Goal: Information Seeking & Learning: Learn about a topic

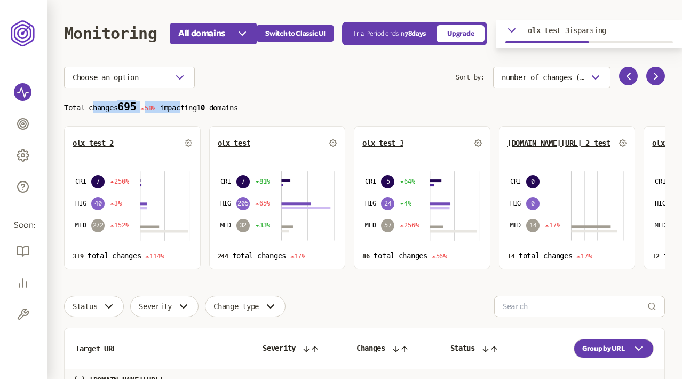
drag, startPoint x: 189, startPoint y: 109, endPoint x: 92, endPoint y: 102, distance: 97.3
click at [92, 102] on p "Total changes 695 58% impacting 10 domains" at bounding box center [364, 107] width 600 height 12
drag, startPoint x: 81, startPoint y: 107, endPoint x: 213, endPoint y: 107, distance: 132.3
click at [213, 107] on p "Total changes 695 58% impacting 10 domains" at bounding box center [364, 107] width 600 height 12
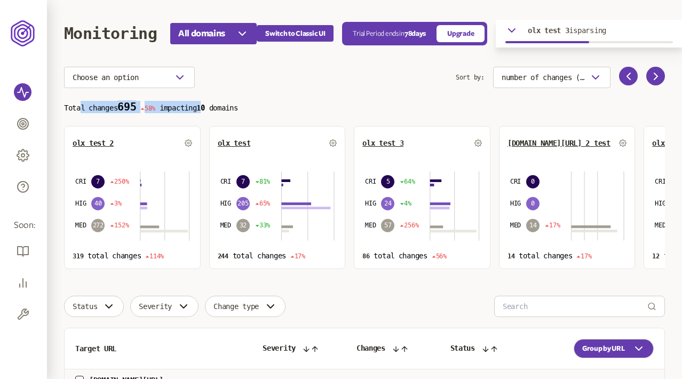
click at [204, 107] on span "10" at bounding box center [200, 107] width 8 height 9
drag, startPoint x: 246, startPoint y: 111, endPoint x: 126, endPoint y: 109, distance: 120.0
click at [126, 109] on p "Total changes 695 58% impacting 10 domains" at bounding box center [364, 107] width 600 height 12
click at [109, 107] on p "Total changes 695 58% impacting 10 domains" at bounding box center [364, 107] width 600 height 12
drag, startPoint x: 93, startPoint y: 108, endPoint x: 219, endPoint y: 108, distance: 125.9
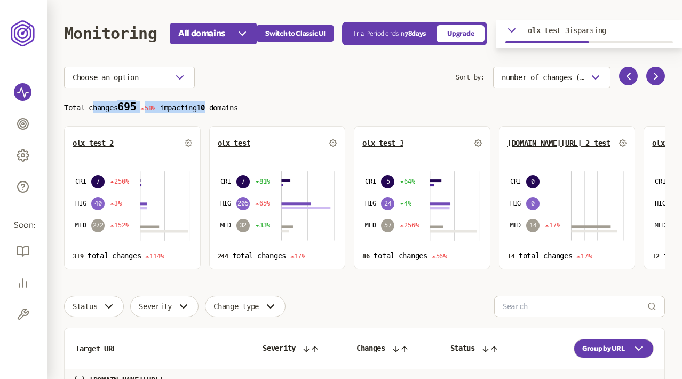
click at [219, 108] on p "Total changes 695 58% impacting 10 domains" at bounding box center [364, 107] width 600 height 12
drag, startPoint x: 238, startPoint y: 106, endPoint x: 110, endPoint y: 105, distance: 128.0
click at [110, 105] on p "Total changes 695 58% impacting 10 domains" at bounding box center [364, 107] width 600 height 12
click at [582, 115] on section "Total changes 695 58% impacting 10 domains olx test 2 CRI 7 250% HIG 40 3% MED …" at bounding box center [364, 185] width 600 height 168
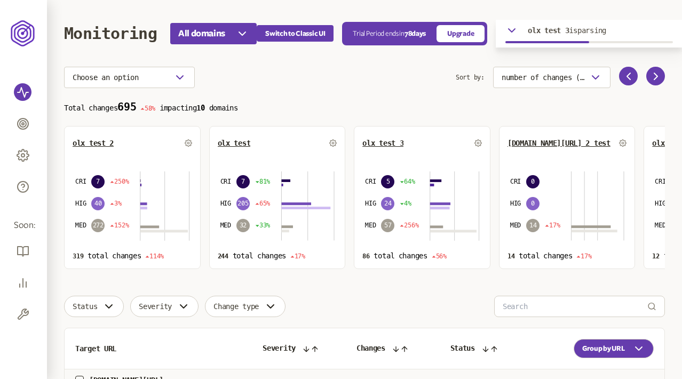
click at [514, 28] on icon "button" at bounding box center [511, 30] width 13 height 13
click at [514, 29] on icon "button" at bounding box center [511, 30] width 6 height 3
click at [370, 86] on div "Choose an option" at bounding box center [259, 77] width 391 height 21
